Goal: Task Accomplishment & Management: Manage account settings

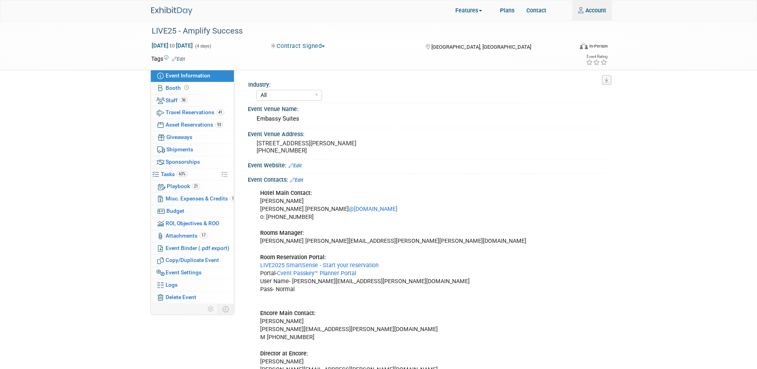
select select "All"
click at [594, 12] on link "Account" at bounding box center [592, 10] width 40 height 20
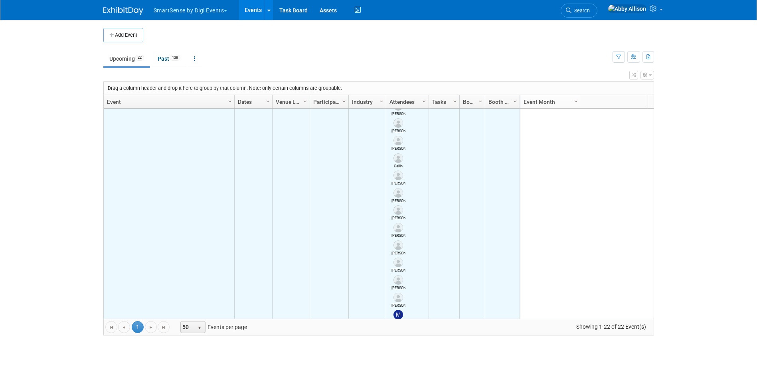
scroll to position [527, 0]
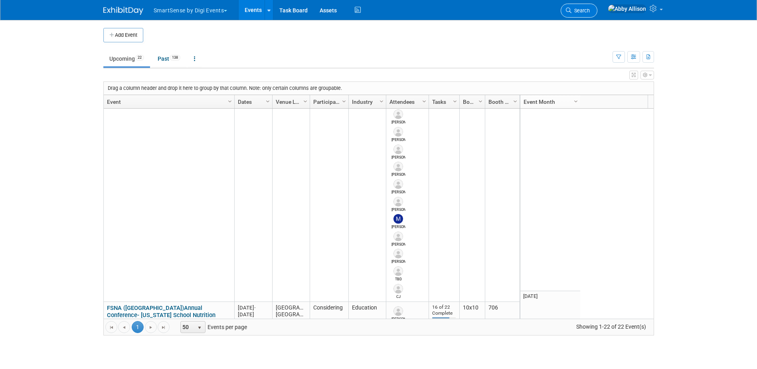
click at [590, 12] on span "Search" at bounding box center [580, 11] width 18 height 6
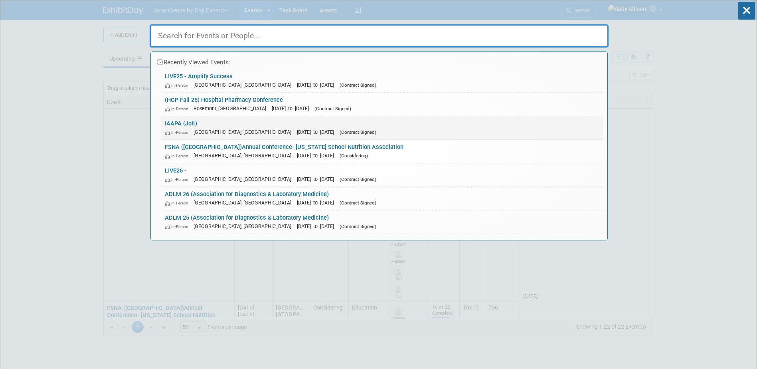
click at [193, 126] on link "IAAPA (Jolt) In-Person Orlando, FL Nov 18, 2025 to Nov 21, 2025 (Contract Signe…" at bounding box center [382, 127] width 442 height 23
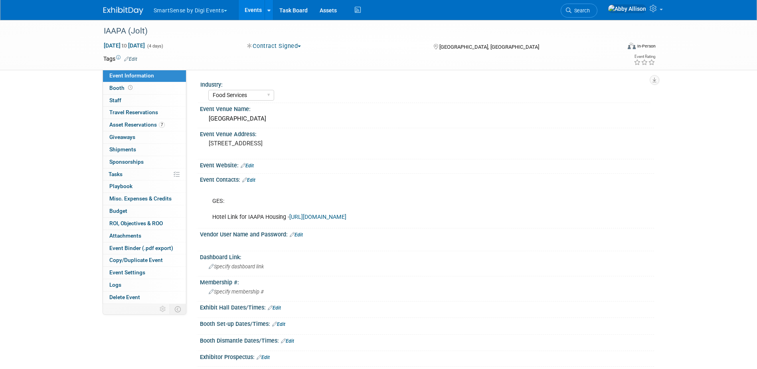
select select "Food Services"
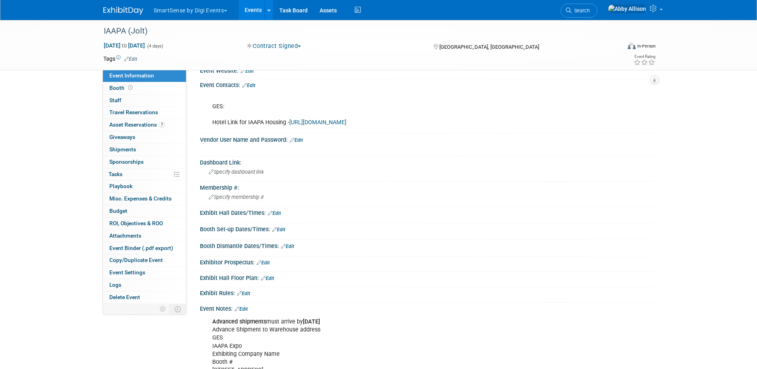
scroll to position [217, 0]
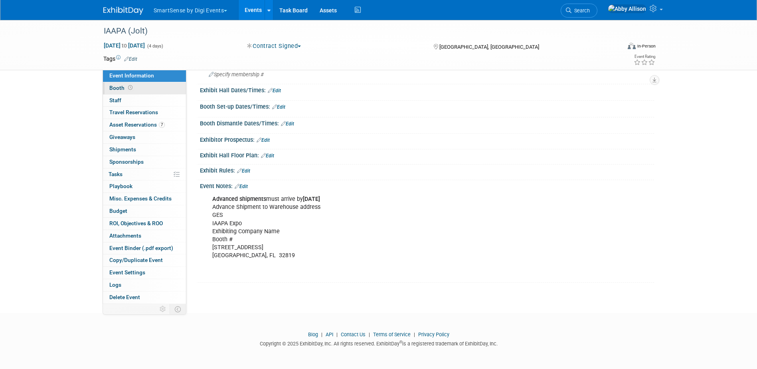
click at [120, 87] on span "Booth" at bounding box center [121, 88] width 25 height 6
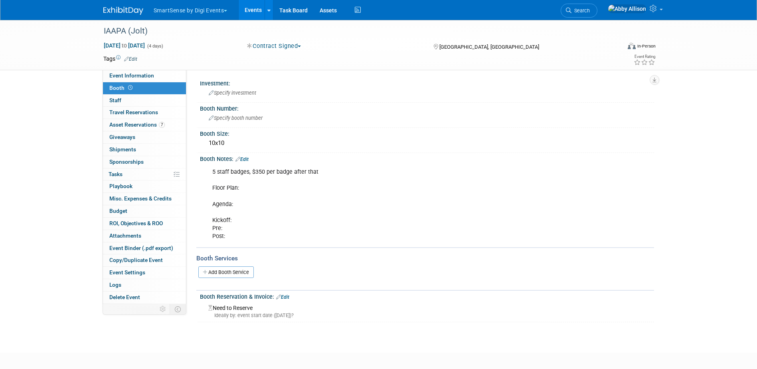
scroll to position [0, 0]
click at [257, 14] on link "Events" at bounding box center [253, 10] width 29 height 20
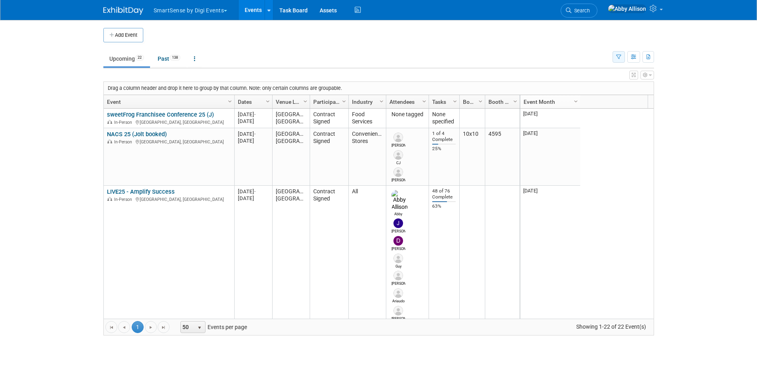
click at [619, 61] on button "button" at bounding box center [618, 57] width 12 height 12
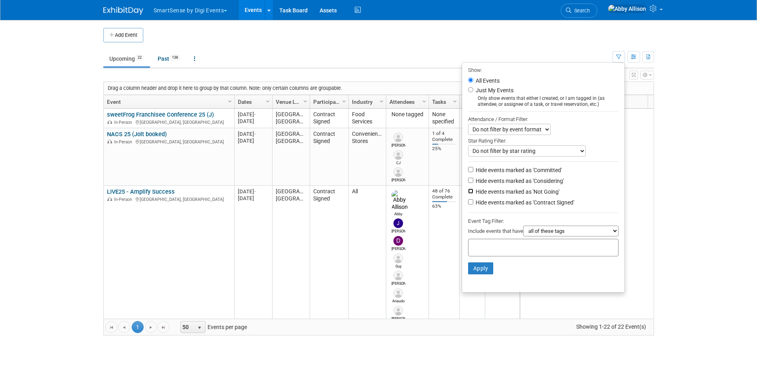
drag, startPoint x: 468, startPoint y: 195, endPoint x: 467, endPoint y: 202, distance: 7.2
click at [468, 193] on input "Hide events marked as 'Not Going'" at bounding box center [470, 190] width 5 height 5
checkbox input "true"
click at [471, 268] on button "Apply" at bounding box center [481, 268] width 26 height 12
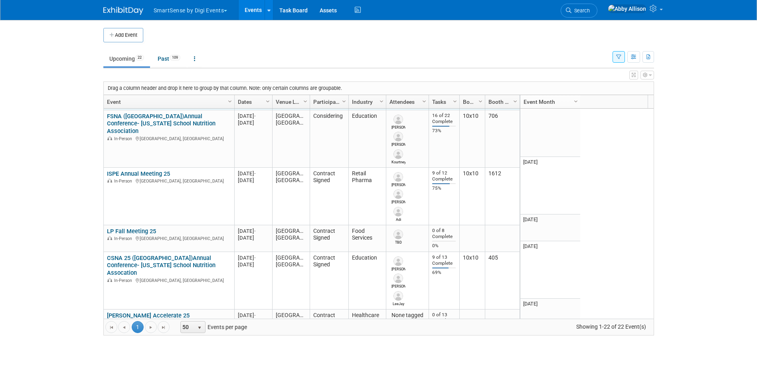
scroll to position [670, 0]
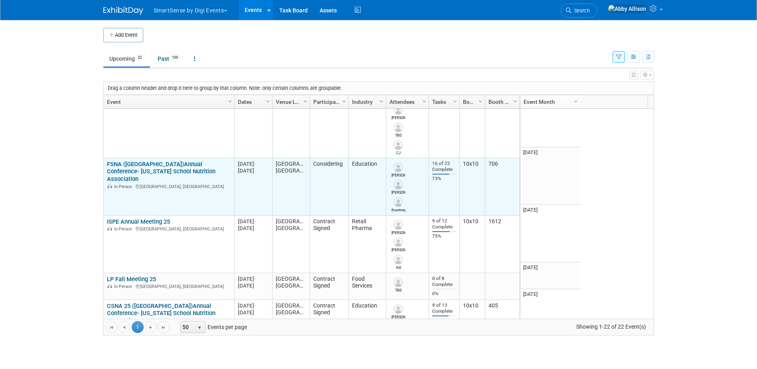
click at [176, 160] on link "FSNA ([GEOGRAPHIC_DATA])Annual Conference- [US_STATE] School Nutrition Associat…" at bounding box center [161, 171] width 108 height 22
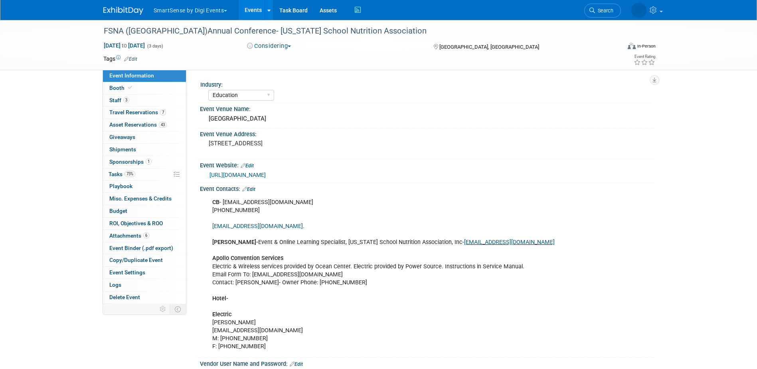
select select "Education"
click at [114, 171] on span "Tasks 73%" at bounding box center [121, 174] width 27 height 6
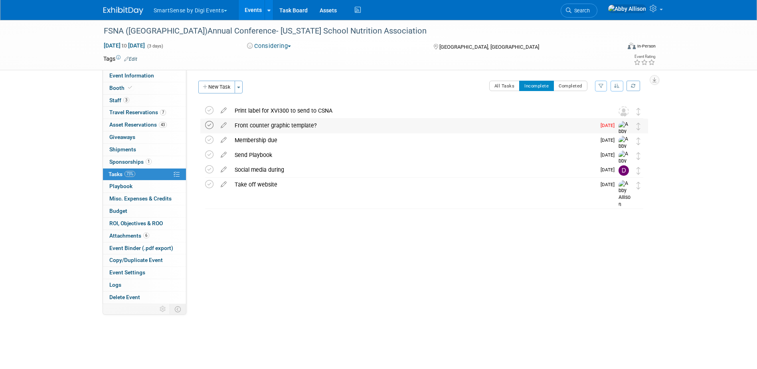
click at [210, 122] on icon at bounding box center [209, 125] width 8 height 8
click at [213, 112] on icon at bounding box center [209, 110] width 8 height 8
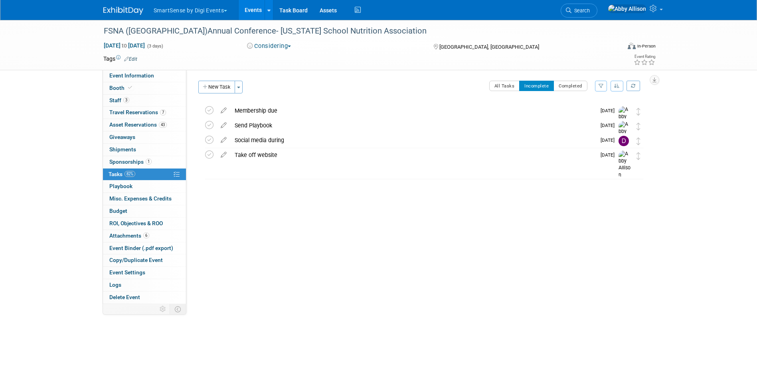
click at [251, 10] on link "Events" at bounding box center [253, 10] width 29 height 20
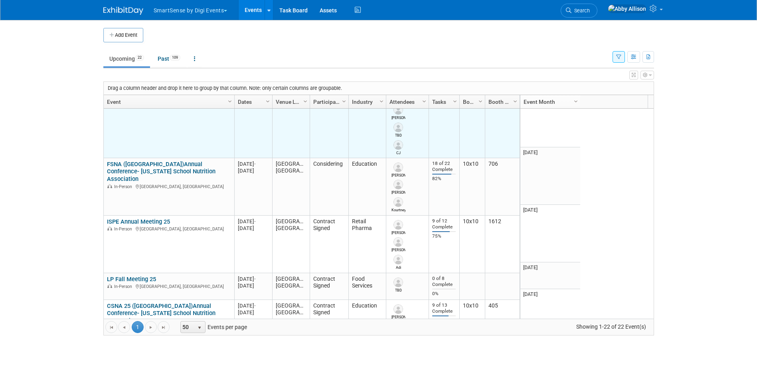
scroll to position [718, 0]
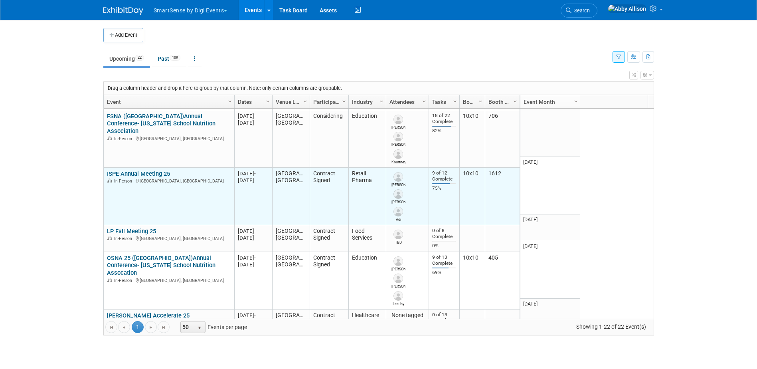
click at [150, 170] on link "ISPE Annual Meeting 25" at bounding box center [138, 173] width 63 height 7
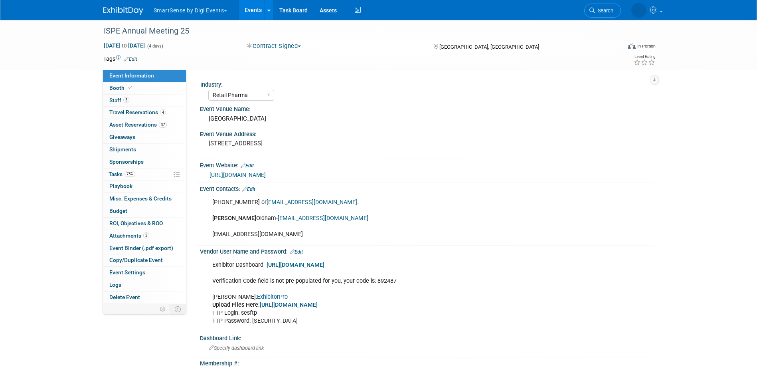
select select "Retail Pharma"
click at [116, 170] on link "75% Tasks 75%" at bounding box center [144, 174] width 83 height 12
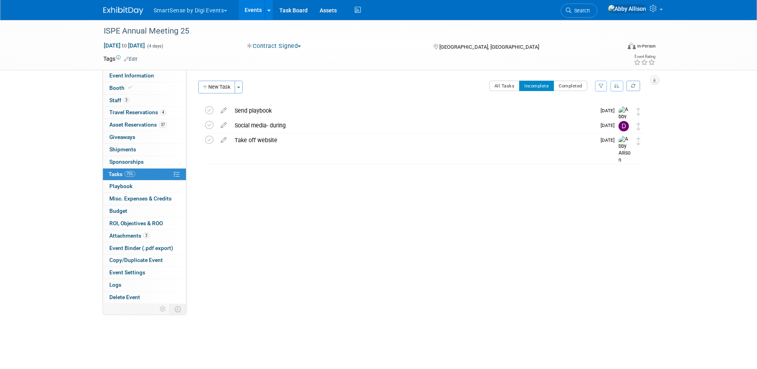
click at [249, 7] on link "Events" at bounding box center [253, 10] width 29 height 20
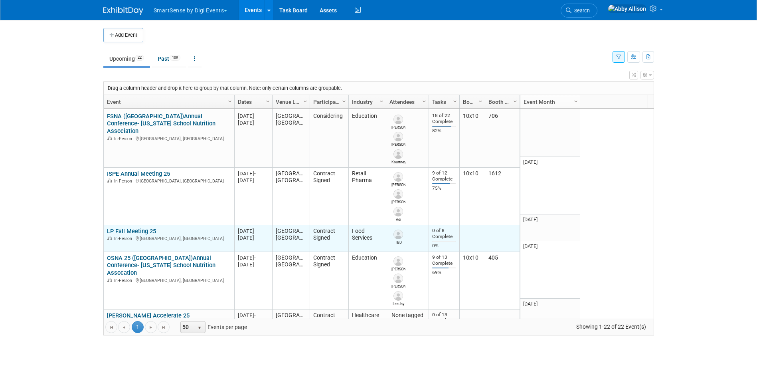
scroll to position [766, 0]
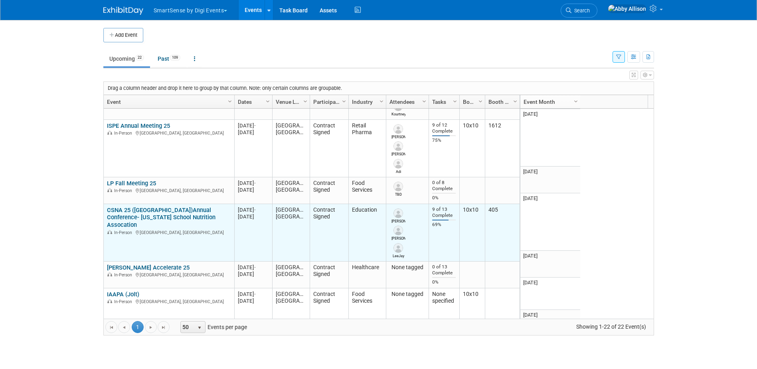
click at [137, 206] on link "CSNA 25 ([GEOGRAPHIC_DATA])Annual Conference- [US_STATE] School Nutrition Assoc…" at bounding box center [161, 217] width 108 height 22
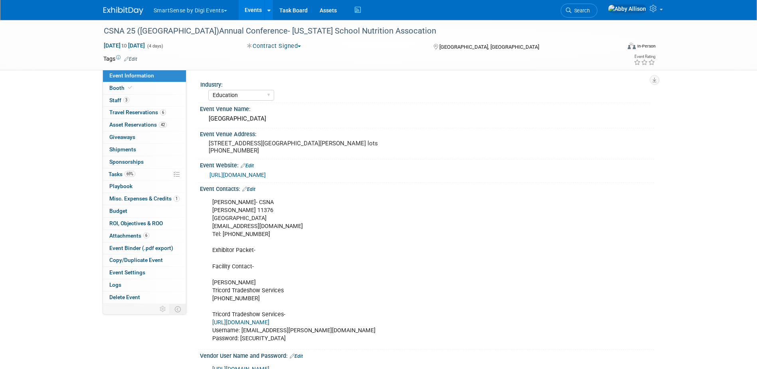
select select "Education"
click at [113, 168] on link "69% Tasks 69%" at bounding box center [144, 174] width 83 height 12
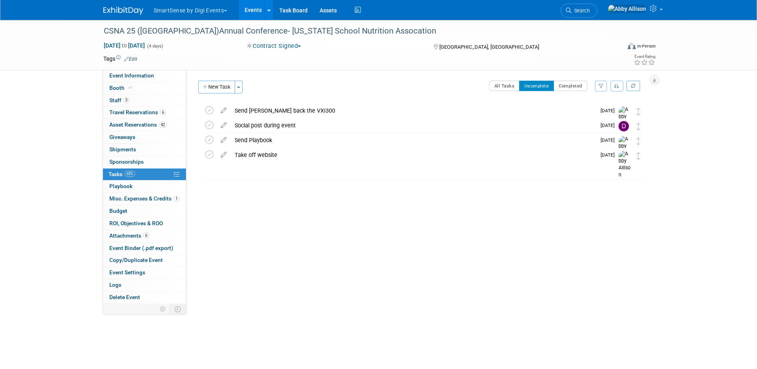
click at [246, 8] on link "Events" at bounding box center [253, 10] width 29 height 20
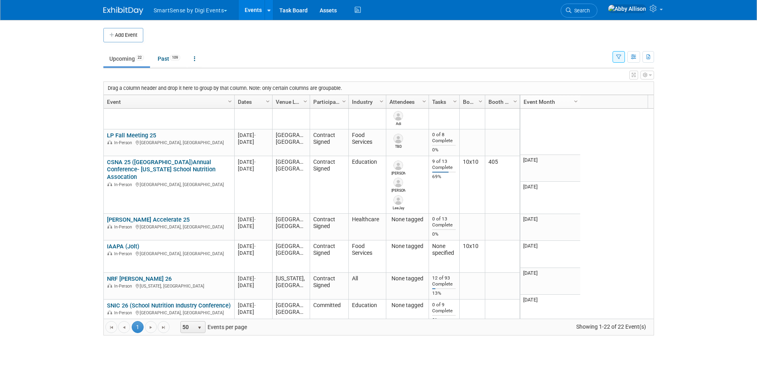
scroll to position [862, 0]
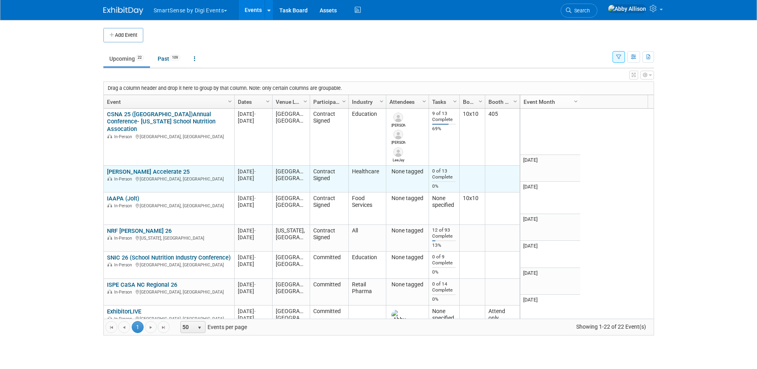
click at [141, 168] on link "[PERSON_NAME] Accelerate 25" at bounding box center [148, 171] width 83 height 7
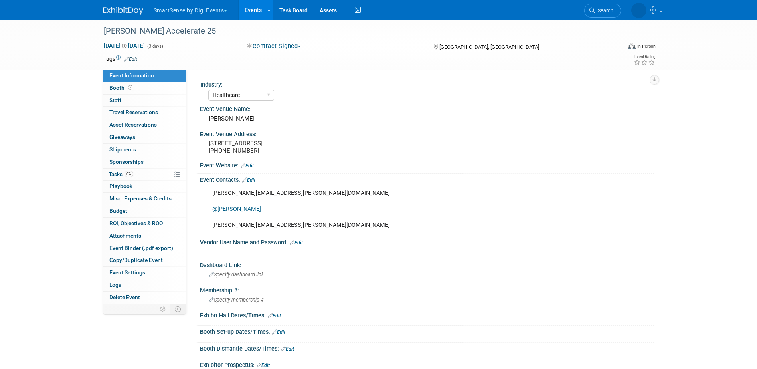
select select "Healthcare"
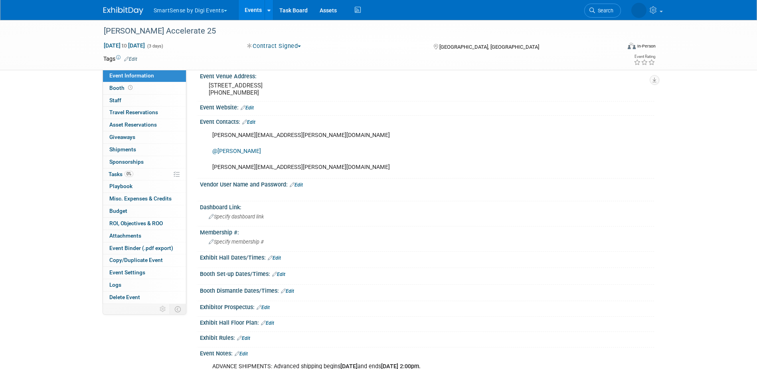
scroll to position [57, 0]
click at [136, 89] on link "Booth" at bounding box center [144, 88] width 83 height 12
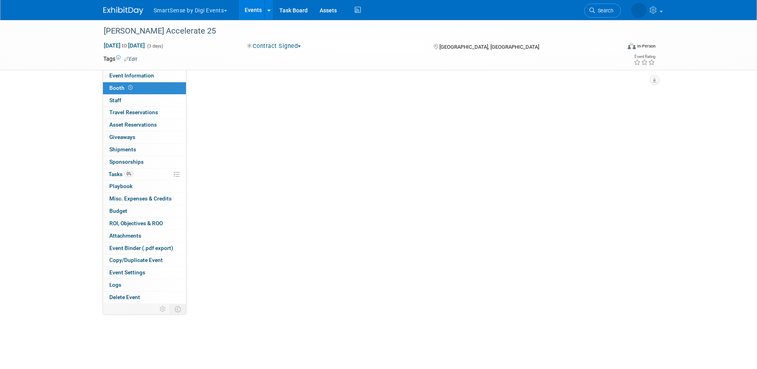
scroll to position [0, 0]
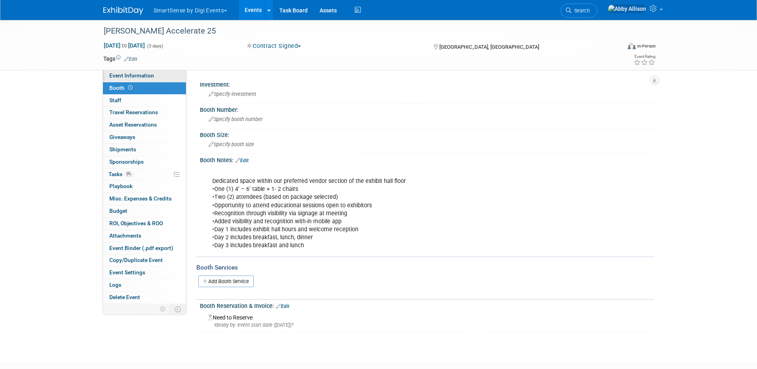
click at [135, 78] on span "Event Information" at bounding box center [131, 75] width 45 height 6
select select "Healthcare"
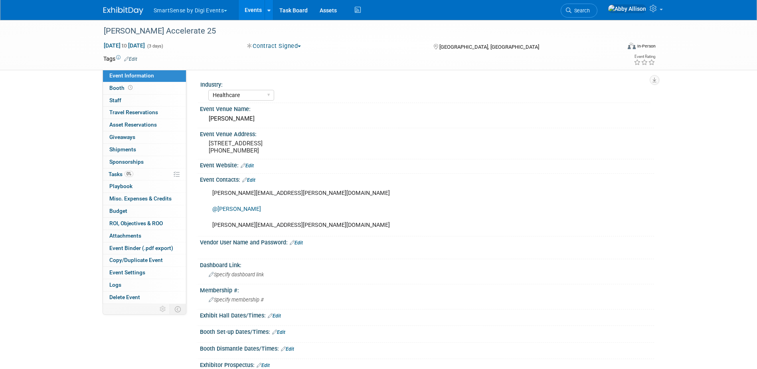
click at [252, 9] on link "Events" at bounding box center [253, 10] width 29 height 20
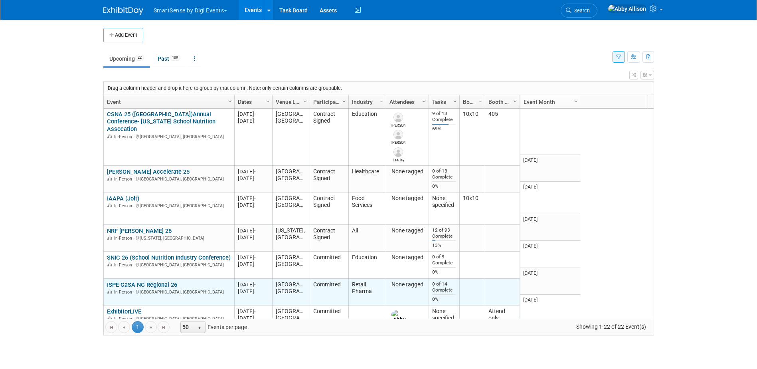
click at [313, 284] on td "Committed" at bounding box center [329, 291] width 39 height 27
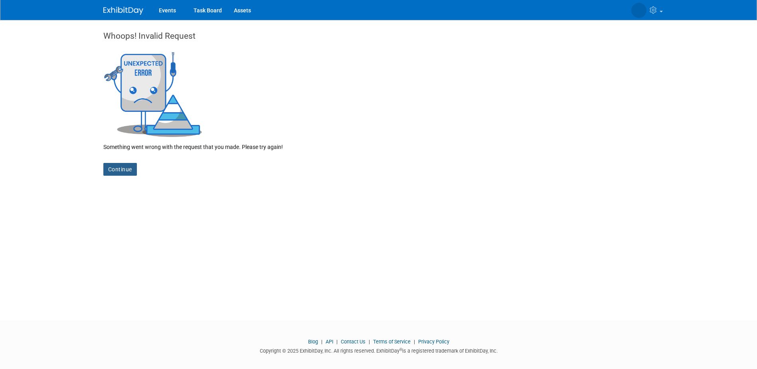
click at [120, 173] on link "Continue" at bounding box center [120, 169] width 34 height 13
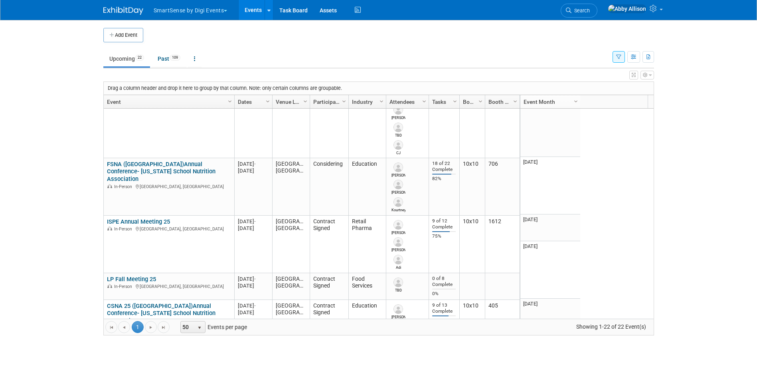
scroll to position [718, 0]
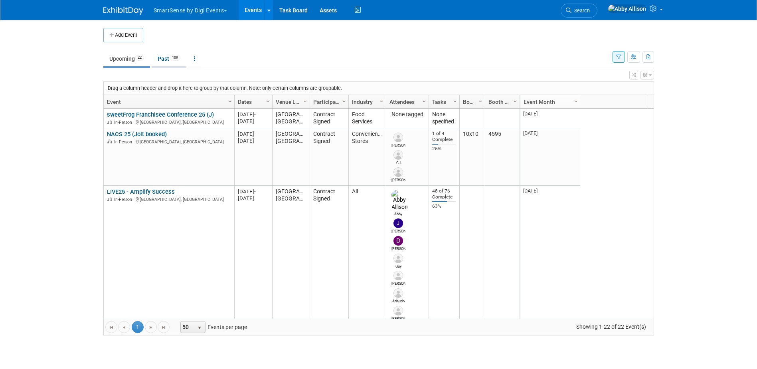
click at [166, 59] on link "Past 109" at bounding box center [169, 58] width 35 height 15
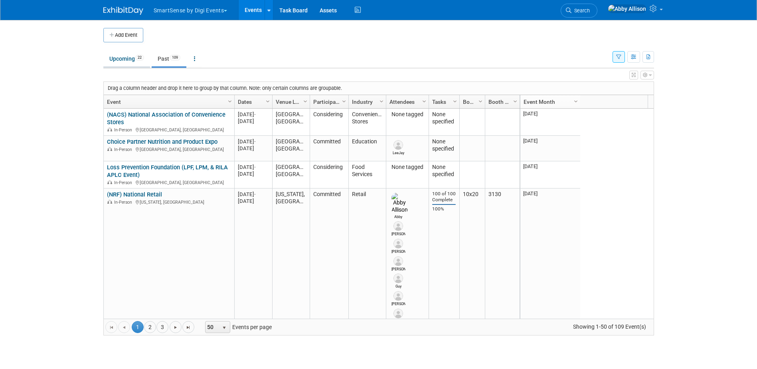
click at [123, 60] on link "Upcoming 22" at bounding box center [126, 58] width 47 height 15
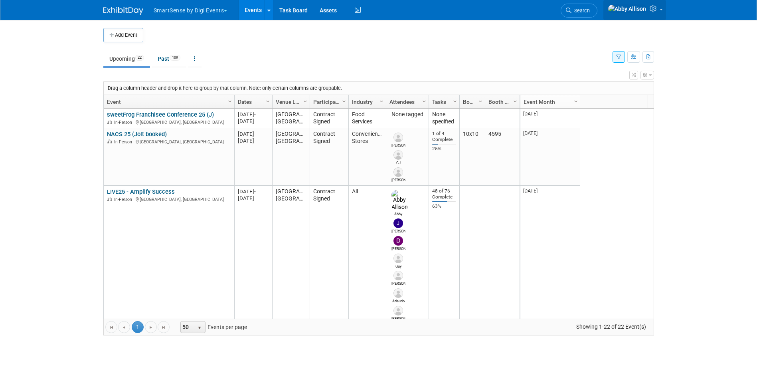
click at [632, 12] on img at bounding box center [627, 8] width 39 height 9
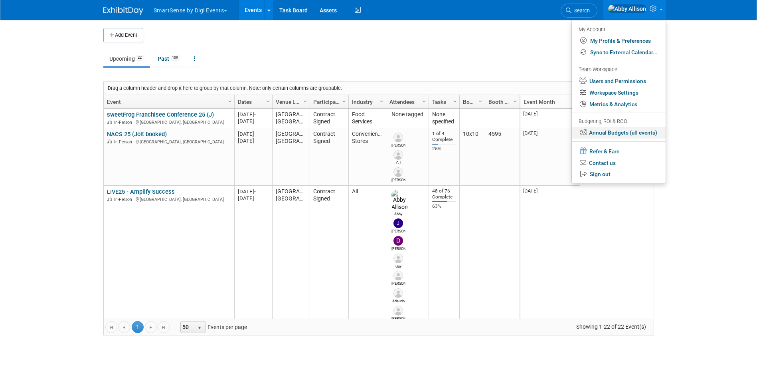
click at [609, 136] on link "Annual Budgets (all events)" at bounding box center [619, 133] width 94 height 12
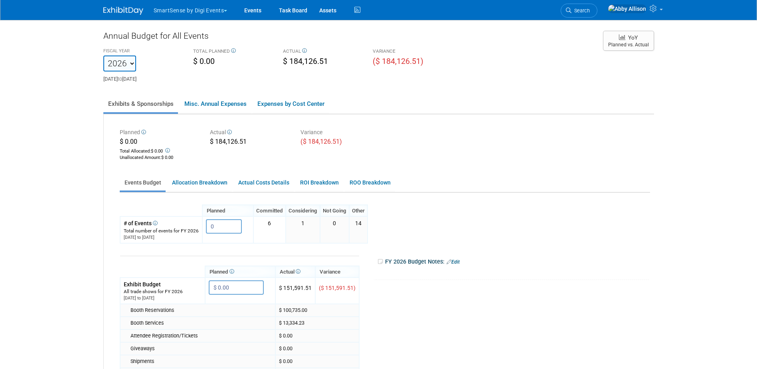
click at [127, 65] on select "2020 2021 2022 2023 2024 2025 2026 2027 2028 2029 2030 2031" at bounding box center [119, 63] width 33 height 16
select select "2025"
click at [103, 55] on select "2020 2021 2022 2023 2024 2025 2026 2027 2028 2029 2030 2031" at bounding box center [119, 63] width 33 height 16
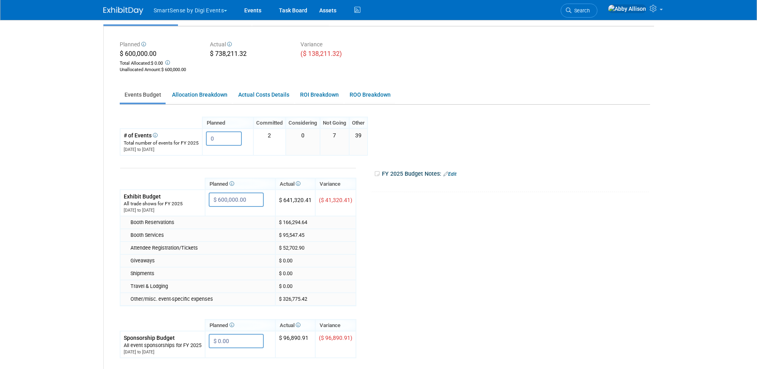
scroll to position [80, 0]
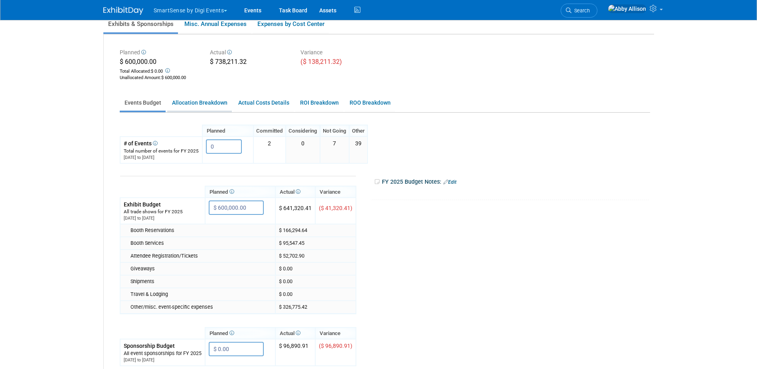
click at [198, 98] on link "Allocation Breakdown" at bounding box center [199, 103] width 65 height 16
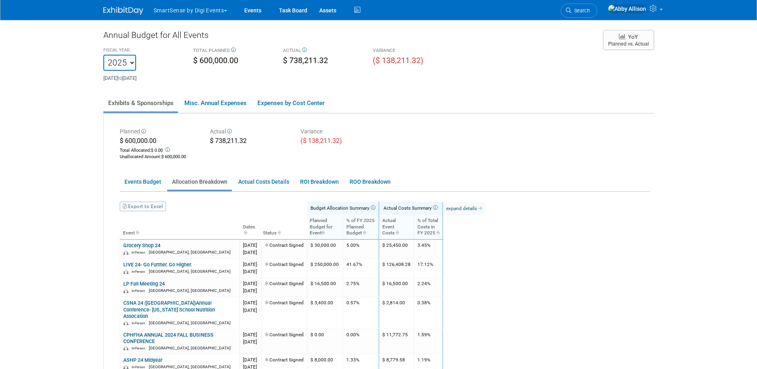
scroll to position [0, 0]
click at [129, 67] on select "2020 2021 2022 2023 2024 2025 2026 2027 2028 2029 2030 2031" at bounding box center [119, 63] width 33 height 16
select select "2026"
click at [103, 55] on select "2020 2021 2022 2023 2024 2025 2026 2027 2028 2029 2030 2031" at bounding box center [119, 63] width 33 height 16
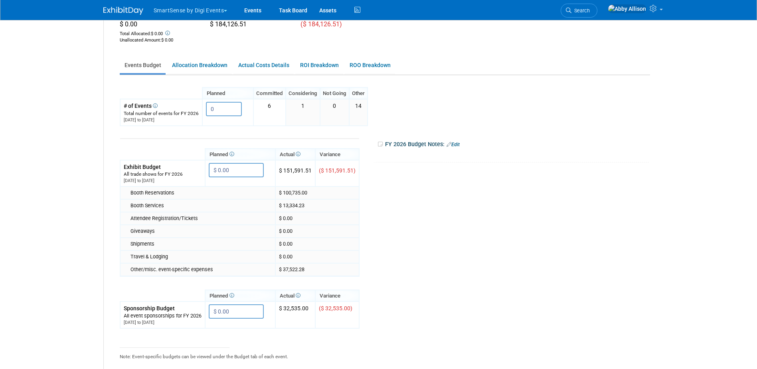
scroll to position [120, 0]
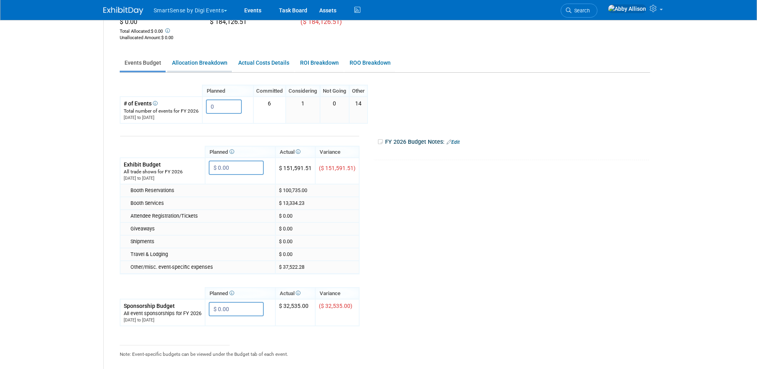
click at [198, 60] on link "Allocation Breakdown" at bounding box center [199, 63] width 65 height 16
